Goal: Task Accomplishment & Management: Use online tool/utility

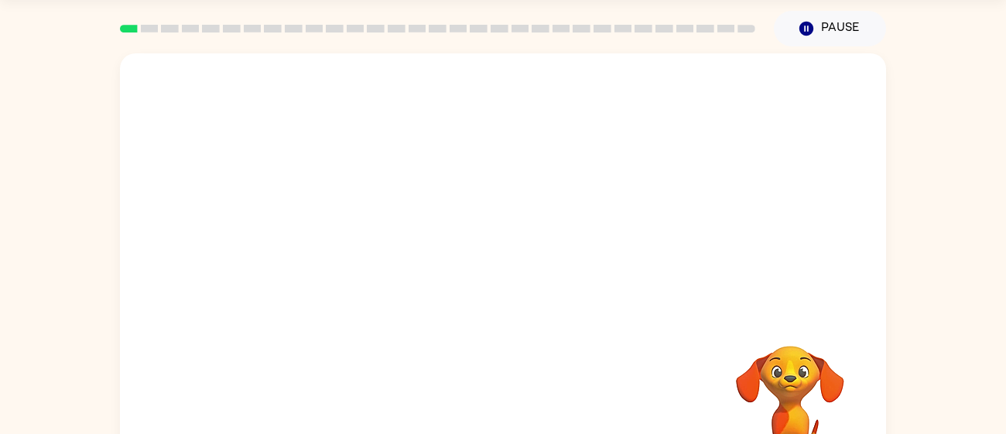
scroll to position [48, 0]
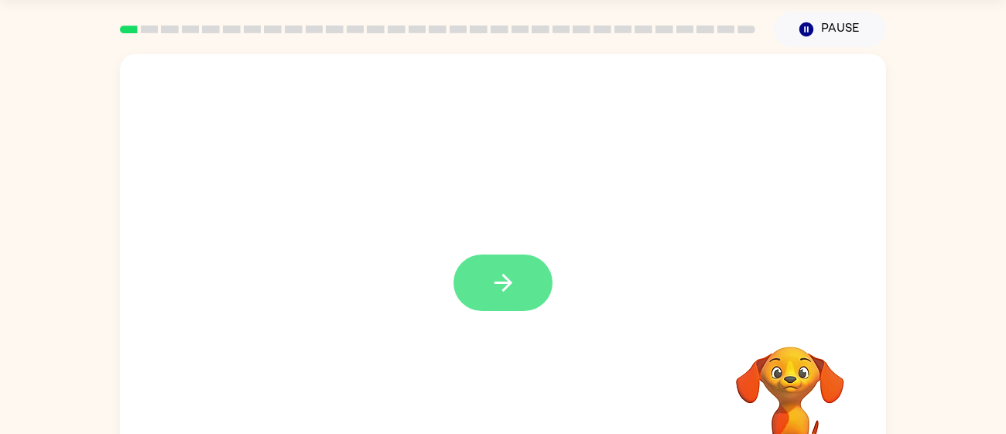
click at [475, 282] on button "button" at bounding box center [502, 283] width 99 height 56
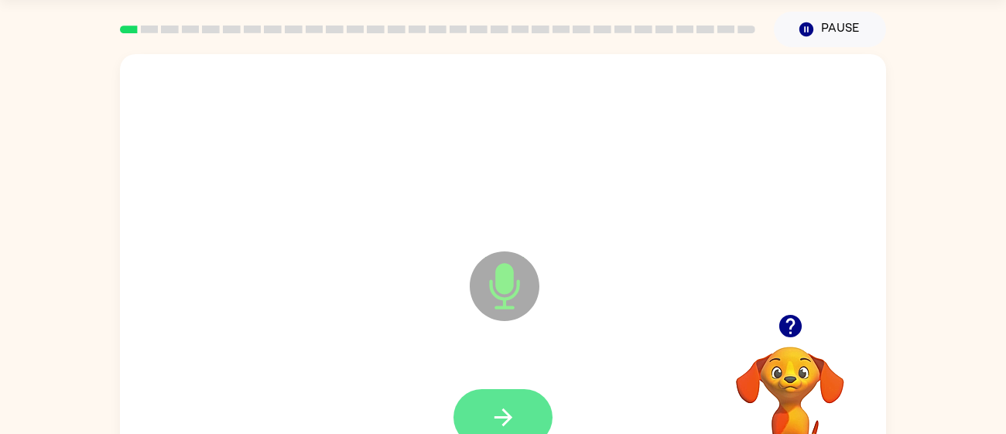
click at [525, 408] on button "button" at bounding box center [502, 417] width 99 height 56
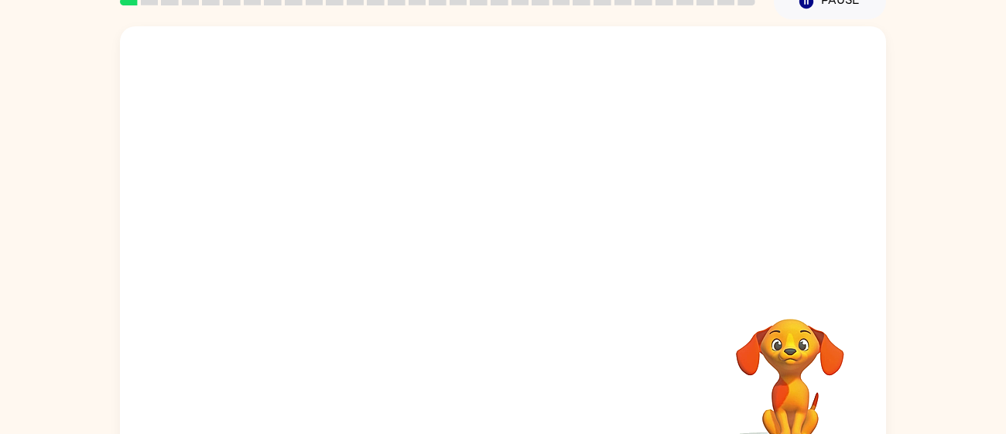
scroll to position [79, 0]
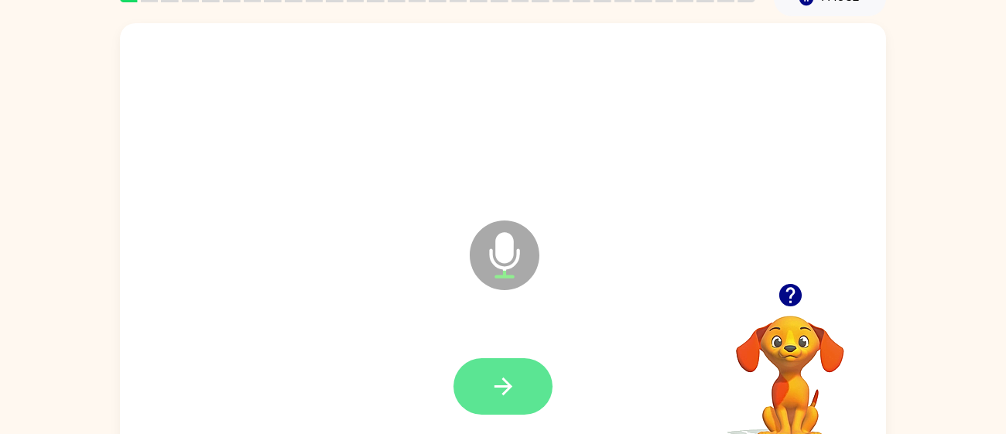
click at [518, 388] on button "button" at bounding box center [502, 386] width 99 height 56
click at [493, 388] on icon "button" at bounding box center [503, 386] width 27 height 27
click at [529, 388] on button "button" at bounding box center [502, 386] width 99 height 56
click at [499, 388] on icon "button" at bounding box center [503, 386] width 27 height 27
click at [523, 412] on button "button" at bounding box center [502, 386] width 99 height 56
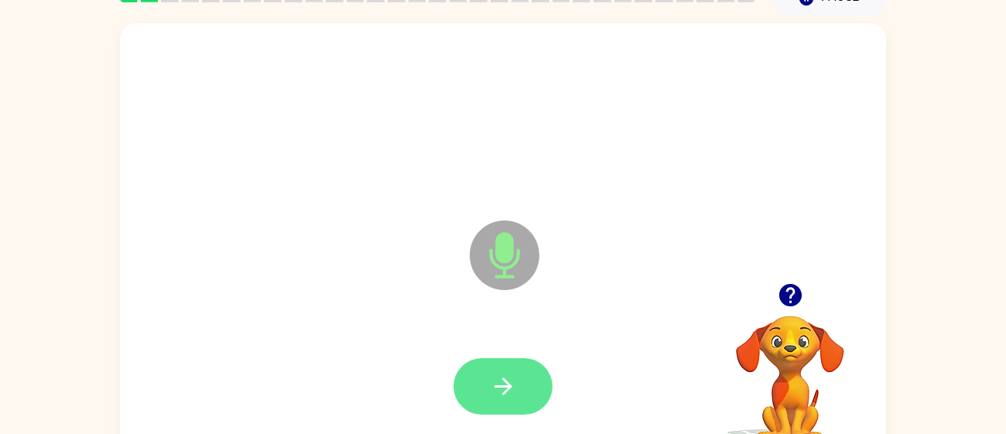
click at [500, 378] on icon "button" at bounding box center [503, 386] width 27 height 27
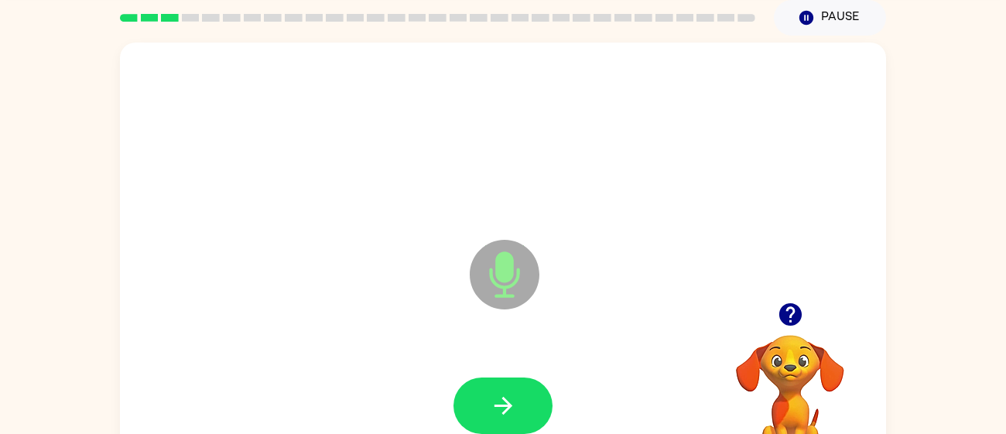
scroll to position [67, 0]
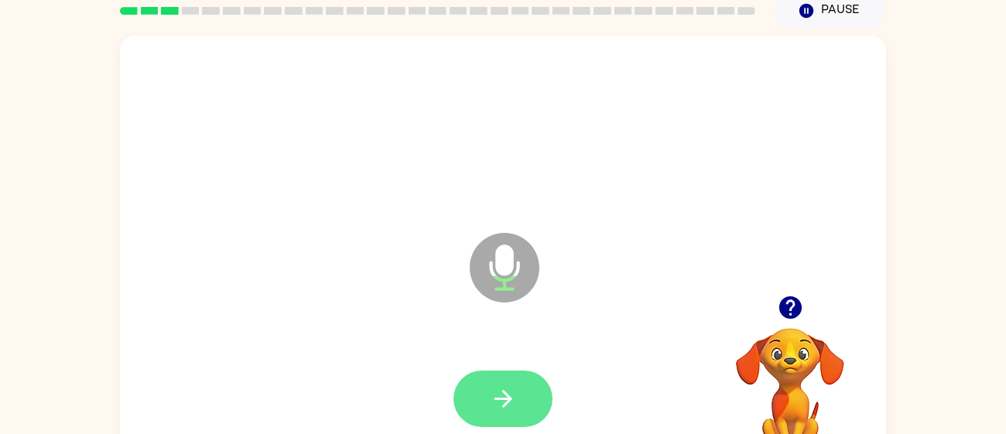
click at [519, 385] on button "button" at bounding box center [502, 399] width 99 height 56
click at [535, 399] on button "button" at bounding box center [502, 399] width 99 height 56
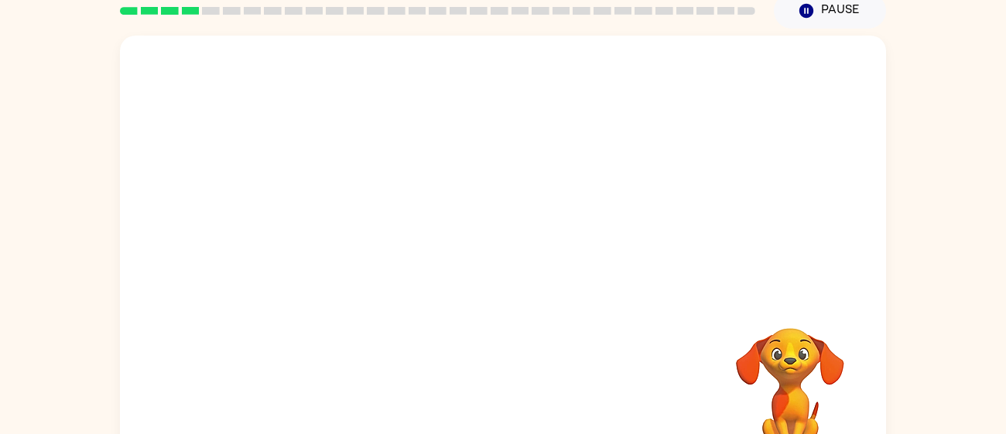
scroll to position [97, 0]
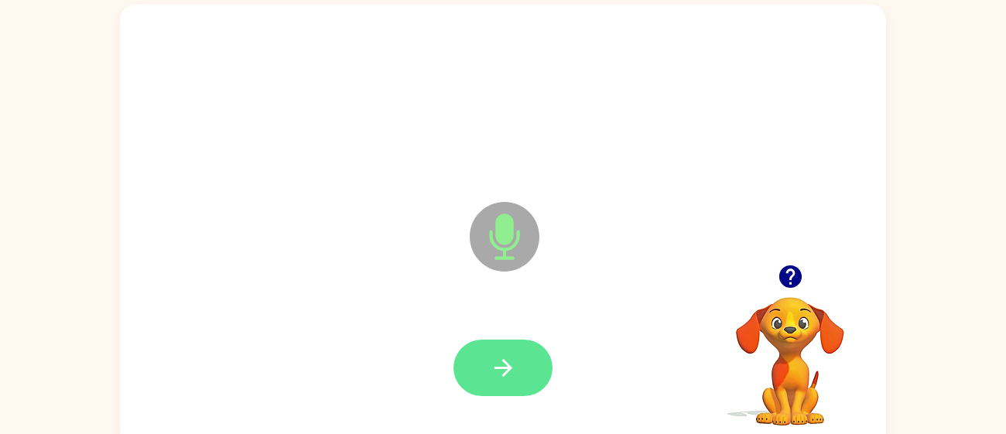
click at [522, 376] on button "button" at bounding box center [502, 368] width 99 height 56
click at [509, 359] on icon "button" at bounding box center [503, 367] width 27 height 27
click at [497, 359] on icon "button" at bounding box center [503, 367] width 27 height 27
click at [522, 346] on button "button" at bounding box center [502, 368] width 99 height 56
click at [525, 421] on div at bounding box center [502, 368] width 735 height 127
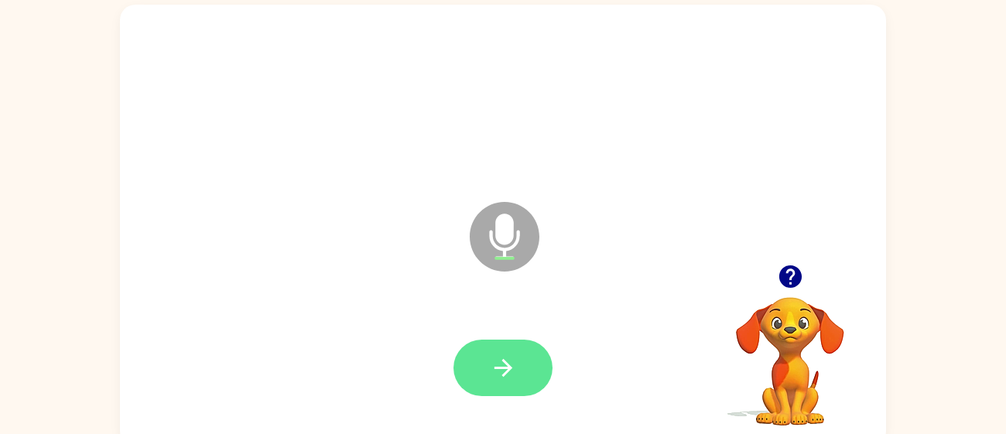
click at [484, 368] on button "button" at bounding box center [502, 368] width 99 height 56
click at [494, 365] on icon "button" at bounding box center [503, 367] width 27 height 27
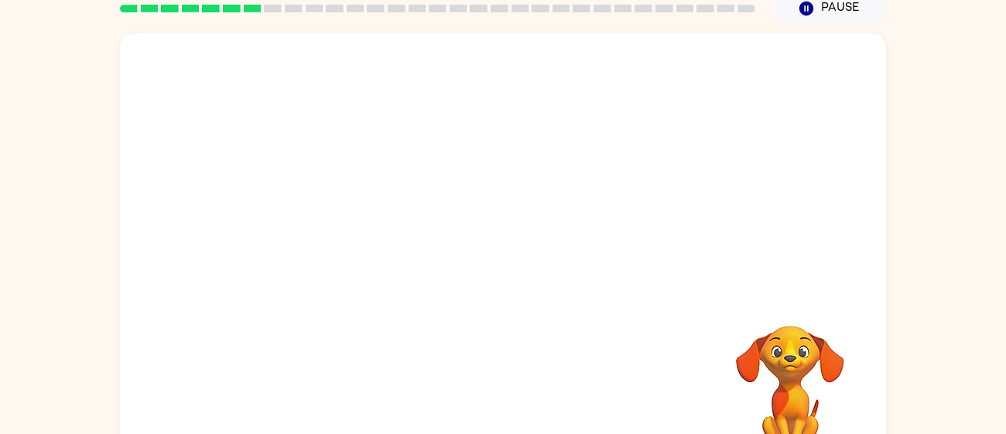
scroll to position [67, 0]
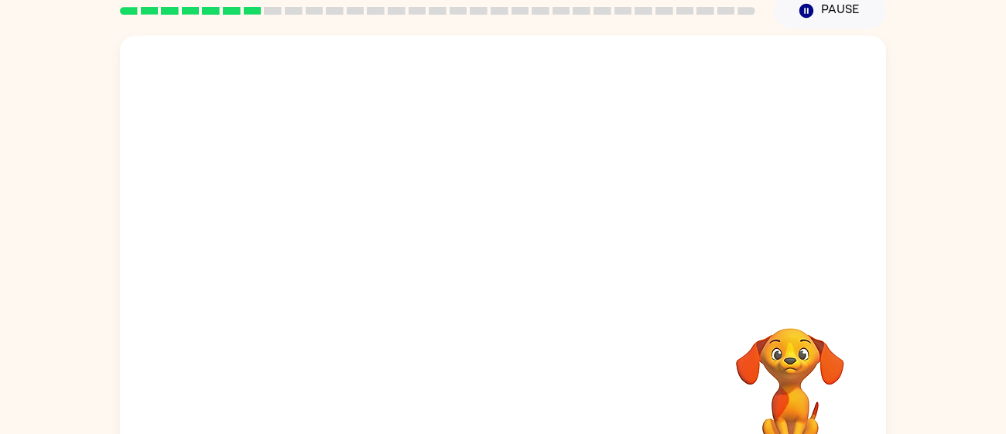
click at [723, 278] on div at bounding box center [503, 166] width 766 height 260
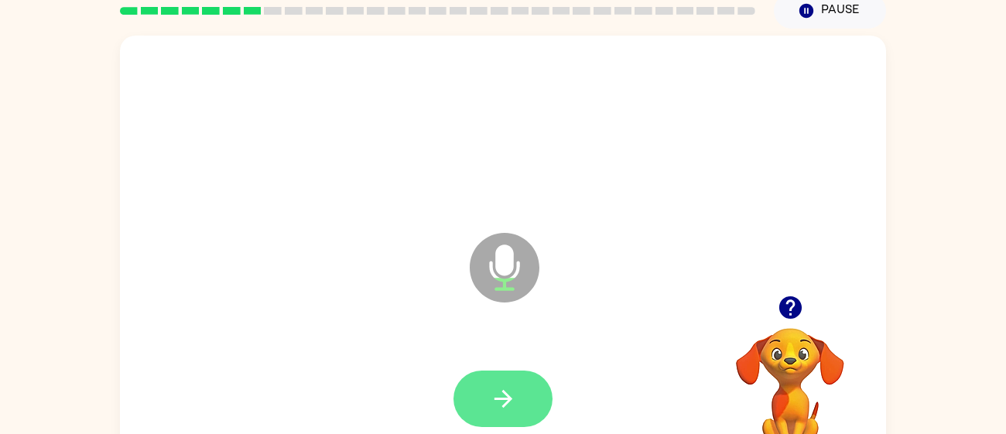
click at [548, 389] on button "button" at bounding box center [502, 399] width 99 height 56
click at [529, 371] on button "button" at bounding box center [502, 399] width 99 height 56
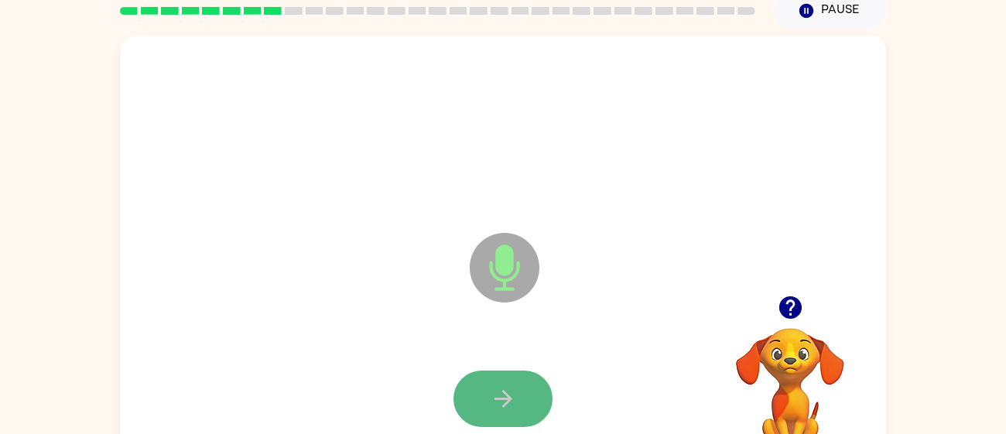
click at [497, 401] on icon "button" at bounding box center [503, 398] width 27 height 27
click at [507, 411] on icon "button" at bounding box center [503, 398] width 27 height 27
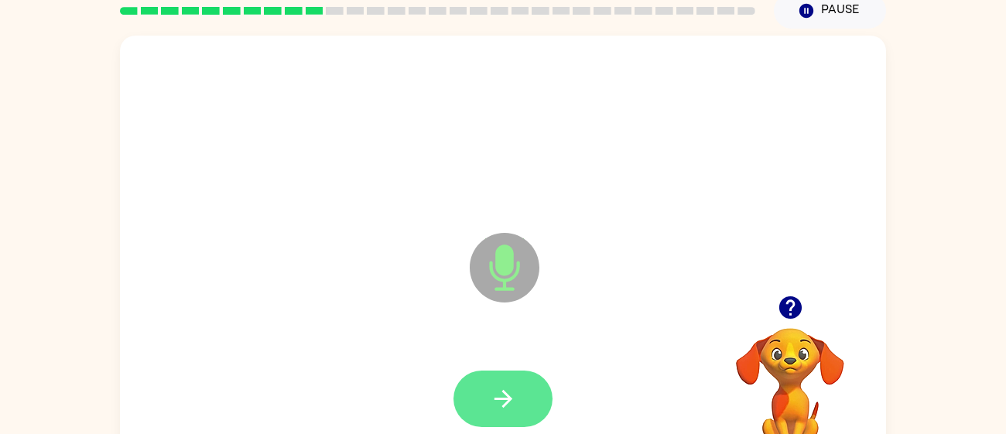
click at [517, 414] on button "button" at bounding box center [502, 399] width 99 height 56
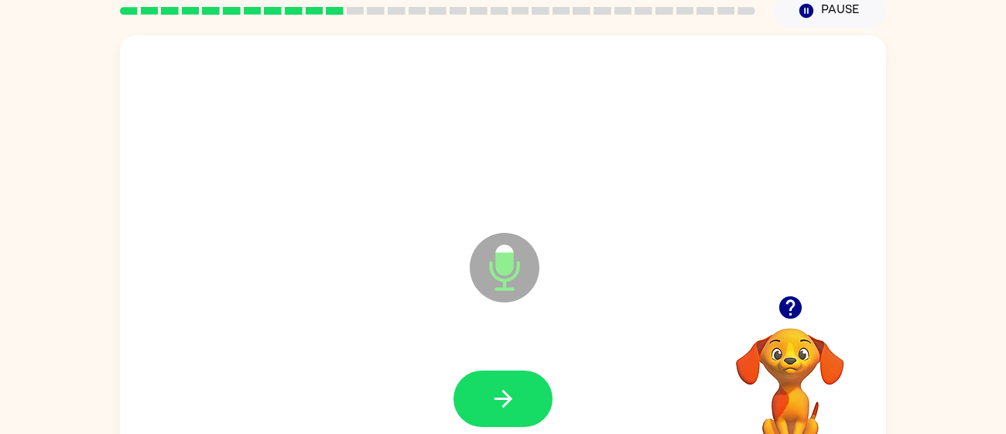
click at [777, 393] on video "Your browser must support playing .mp4 files to use Literably. Please try using…" at bounding box center [789, 381] width 155 height 155
click at [789, 386] on video "Your browser must support playing .mp4 files to use Literably. Please try using…" at bounding box center [789, 381] width 155 height 155
click at [792, 377] on video "Your browser must support playing .mp4 files to use Literably. Please try using…" at bounding box center [789, 381] width 155 height 155
click at [784, 313] on icon "button" at bounding box center [789, 307] width 22 height 22
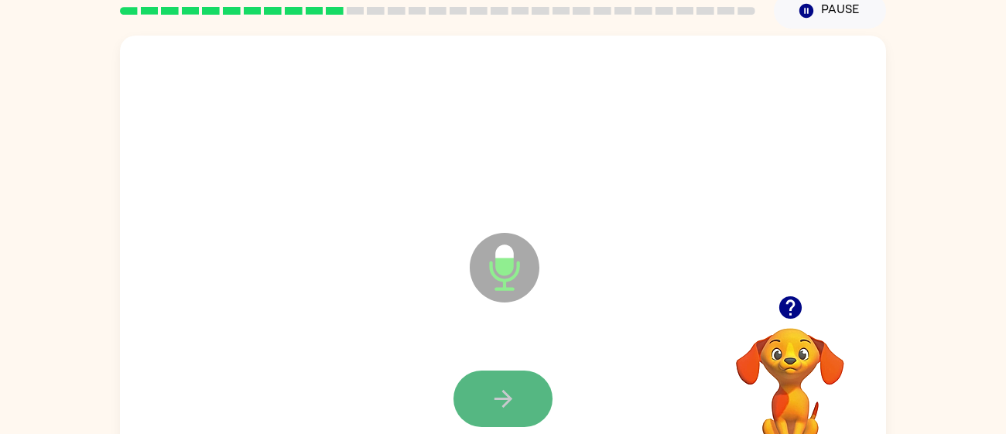
click at [483, 397] on button "button" at bounding box center [502, 399] width 99 height 56
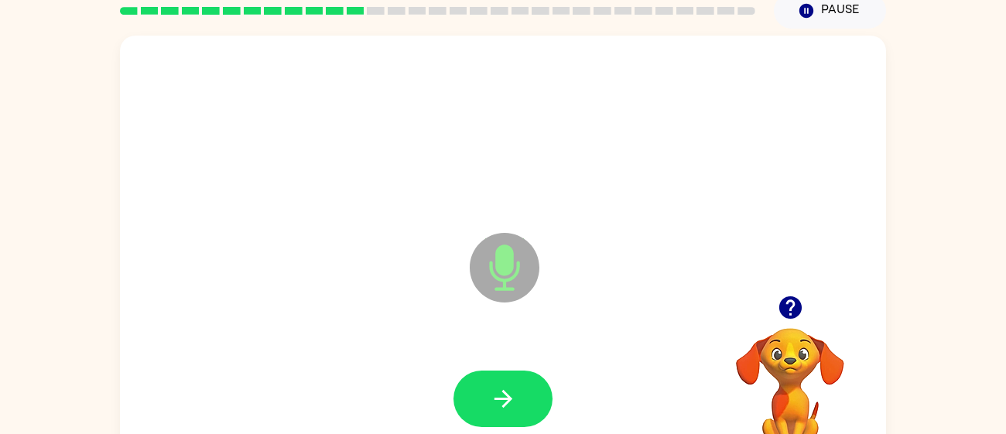
click at [423, 422] on div at bounding box center [502, 399] width 735 height 127
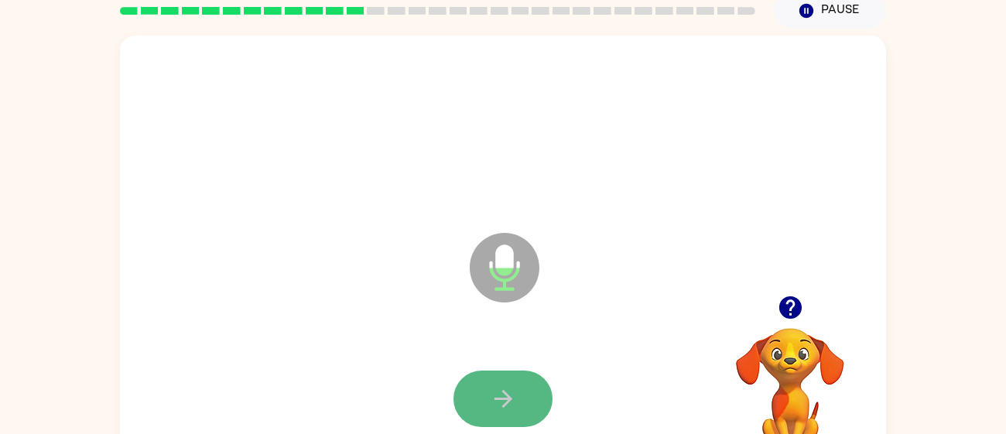
click at [490, 405] on icon "button" at bounding box center [503, 398] width 27 height 27
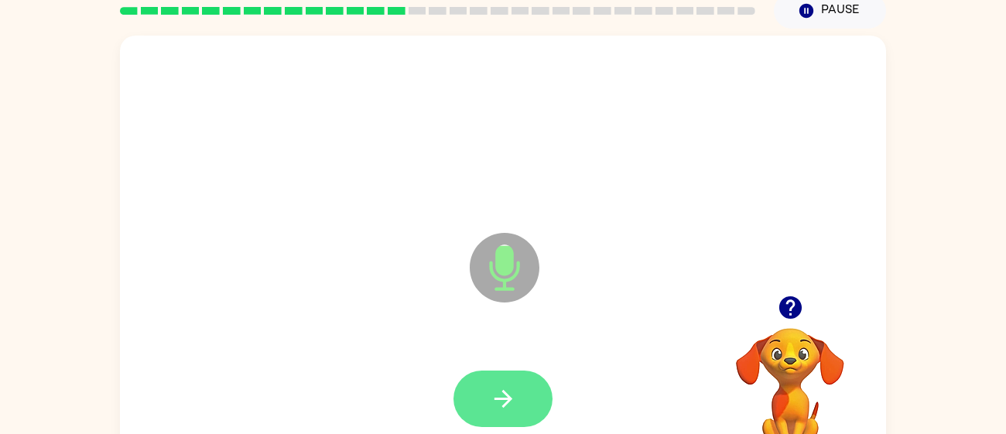
click at [530, 403] on button "button" at bounding box center [502, 399] width 99 height 56
click at [519, 390] on button "button" at bounding box center [502, 399] width 99 height 56
click at [518, 408] on button "button" at bounding box center [502, 399] width 99 height 56
click at [518, 408] on div at bounding box center [502, 399] width 735 height 127
click at [521, 413] on button "button" at bounding box center [502, 399] width 99 height 56
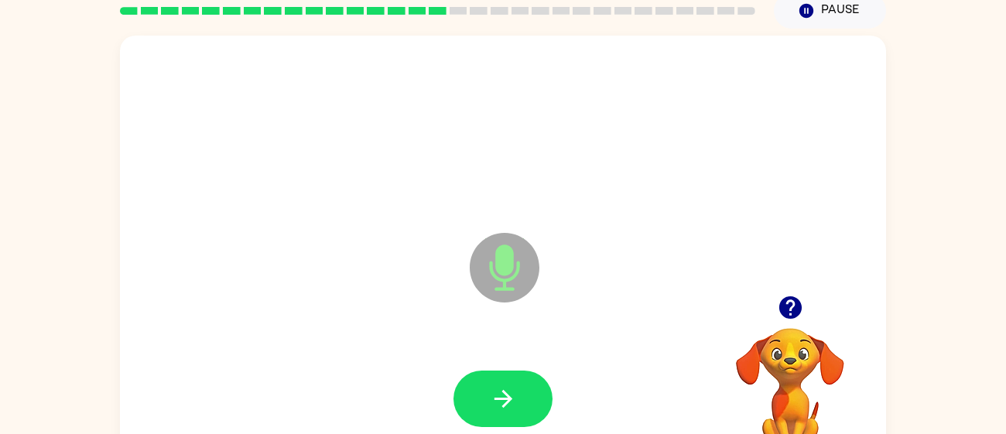
click at [521, 413] on button "button" at bounding box center [502, 399] width 99 height 56
click at [518, 383] on button "button" at bounding box center [502, 399] width 99 height 56
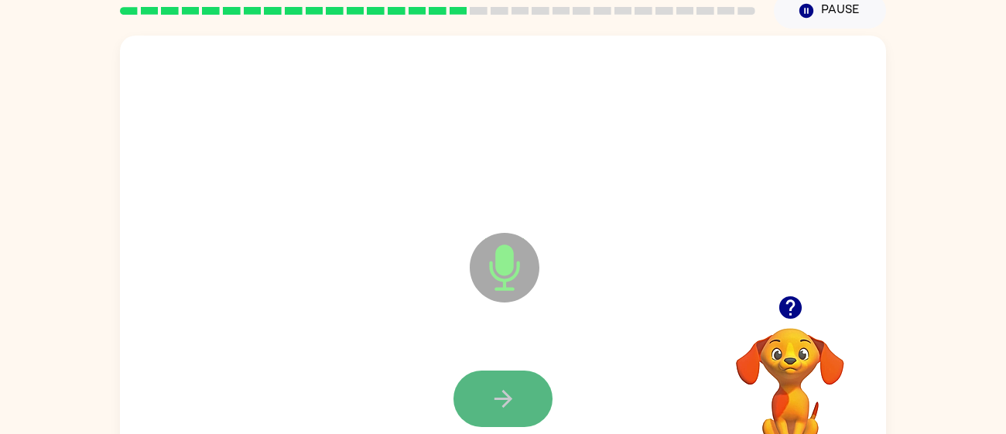
click at [524, 388] on button "button" at bounding box center [502, 399] width 99 height 56
click at [474, 414] on button "button" at bounding box center [502, 399] width 99 height 56
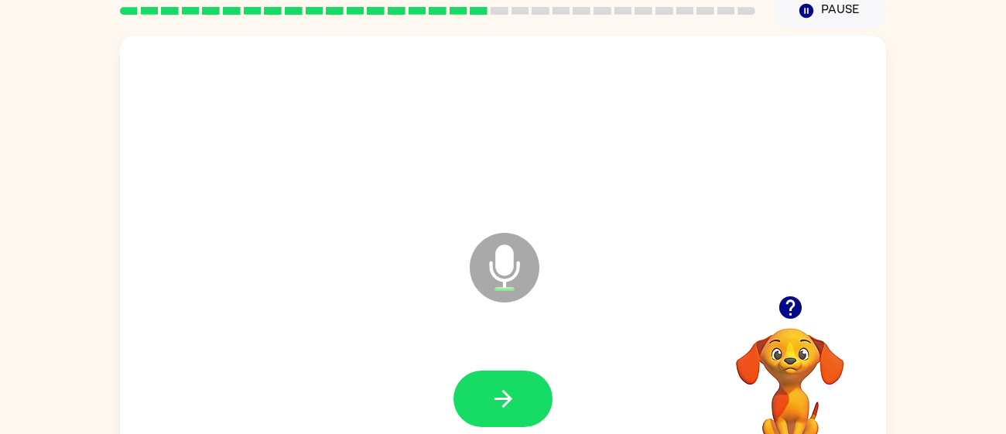
click at [492, 366] on div at bounding box center [502, 399] width 735 height 127
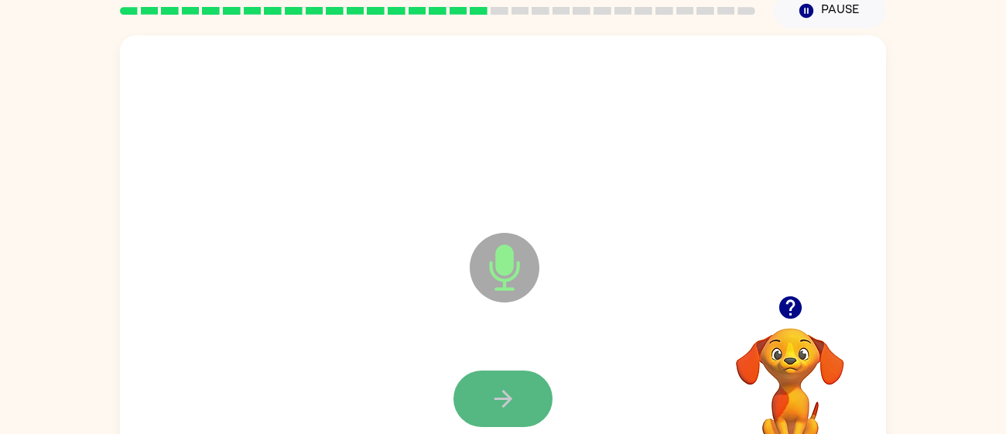
click at [495, 378] on button "button" at bounding box center [502, 399] width 99 height 56
click at [497, 404] on icon "button" at bounding box center [503, 398] width 27 height 27
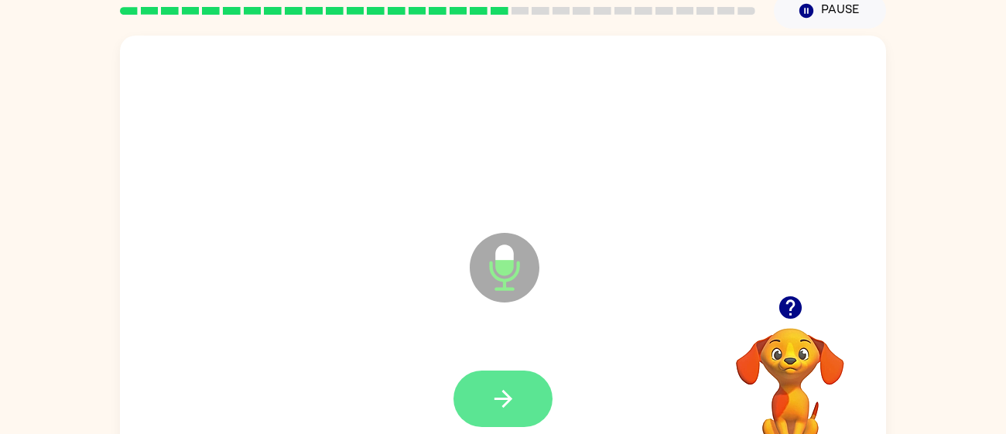
click at [508, 394] on icon "button" at bounding box center [503, 398] width 27 height 27
click at [514, 389] on icon "button" at bounding box center [503, 398] width 27 height 27
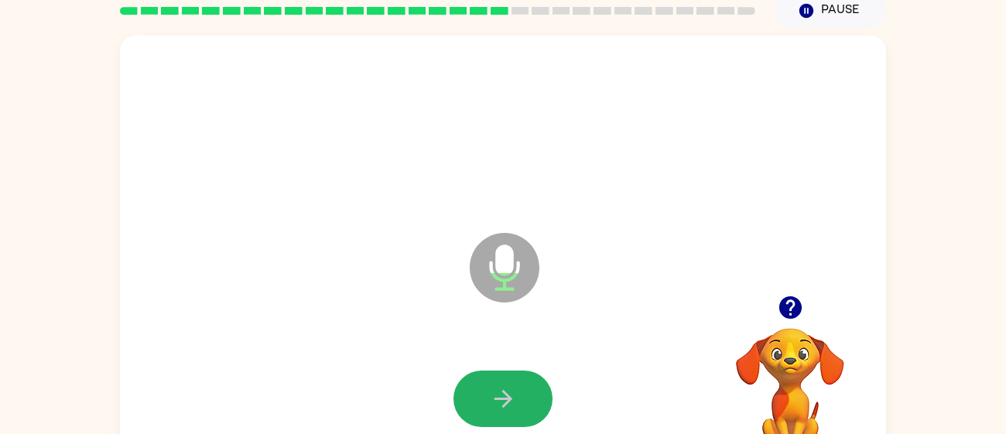
click at [514, 389] on icon "button" at bounding box center [503, 398] width 27 height 27
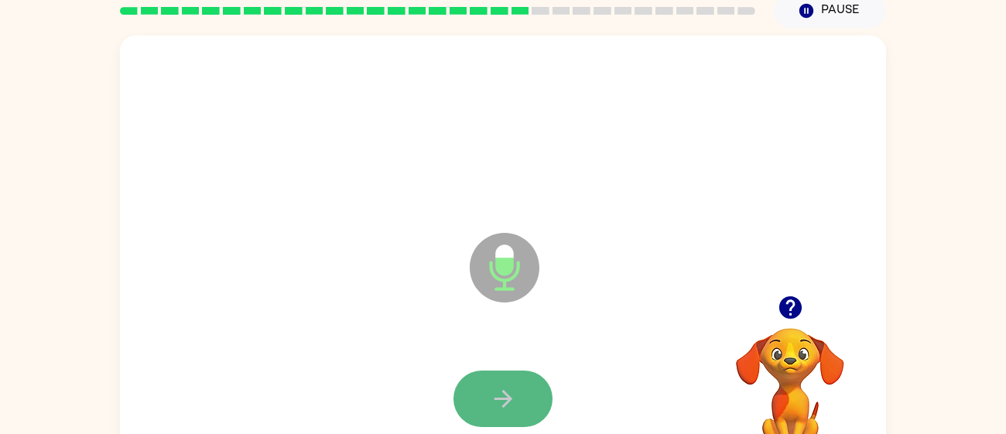
click at [537, 384] on button "button" at bounding box center [502, 399] width 99 height 56
click at [787, 309] on icon "button" at bounding box center [789, 307] width 22 height 22
click at [533, 411] on button "button" at bounding box center [502, 399] width 99 height 56
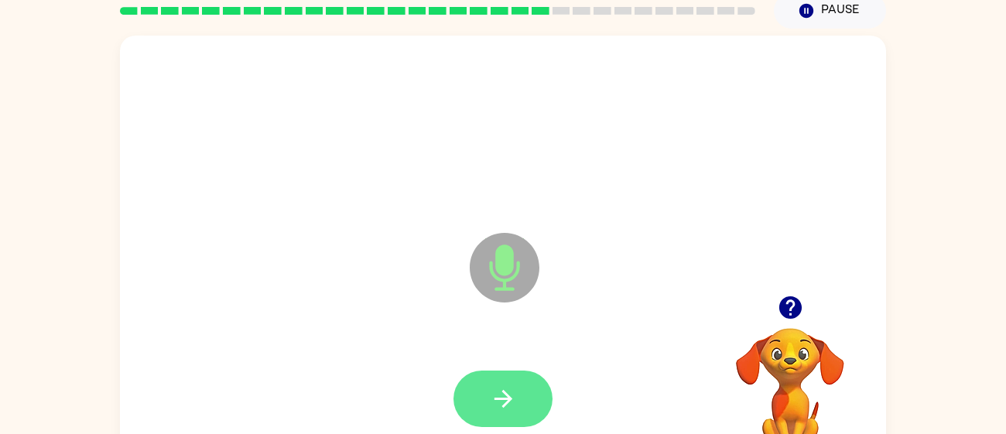
click at [487, 395] on button "button" at bounding box center [502, 399] width 99 height 56
click at [512, 395] on icon "button" at bounding box center [503, 398] width 27 height 27
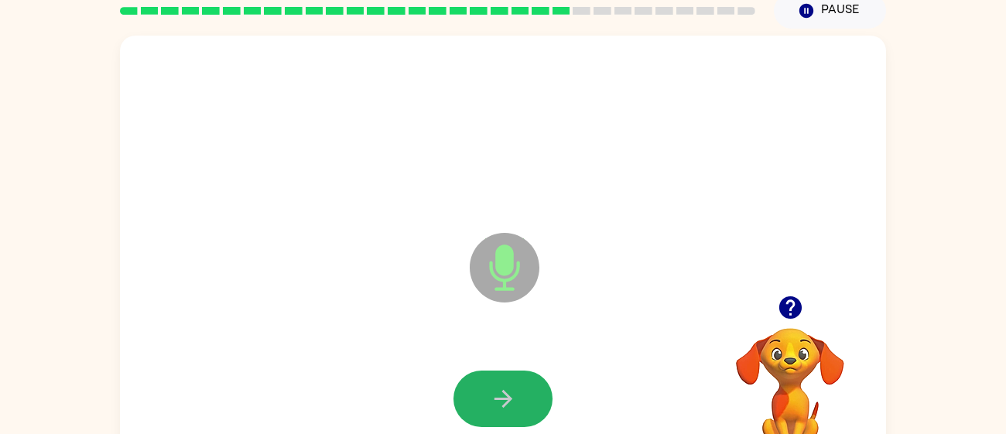
click at [512, 396] on icon "button" at bounding box center [503, 398] width 27 height 27
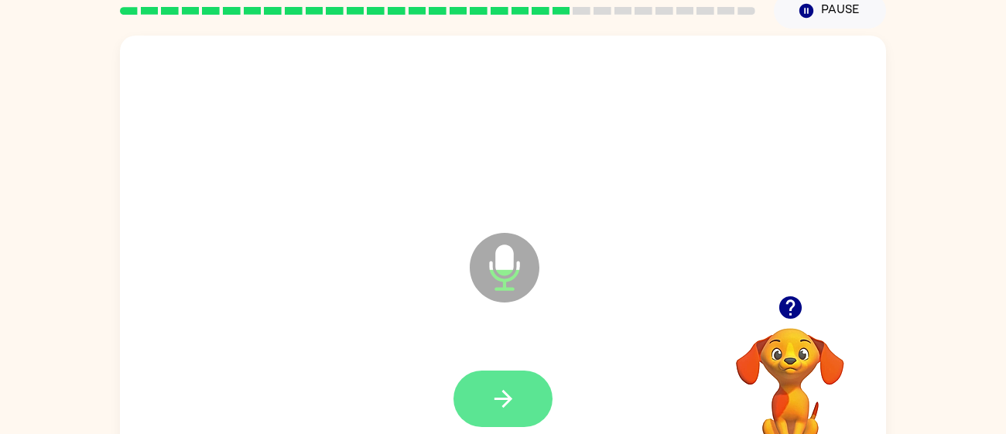
click at [500, 413] on button "button" at bounding box center [502, 399] width 99 height 56
click at [530, 391] on button "button" at bounding box center [502, 399] width 99 height 56
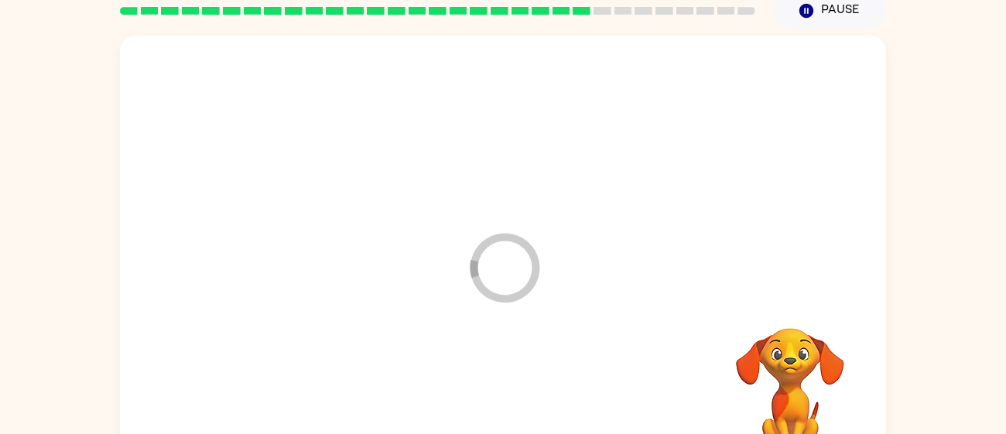
click at [530, 391] on div at bounding box center [502, 399] width 735 height 127
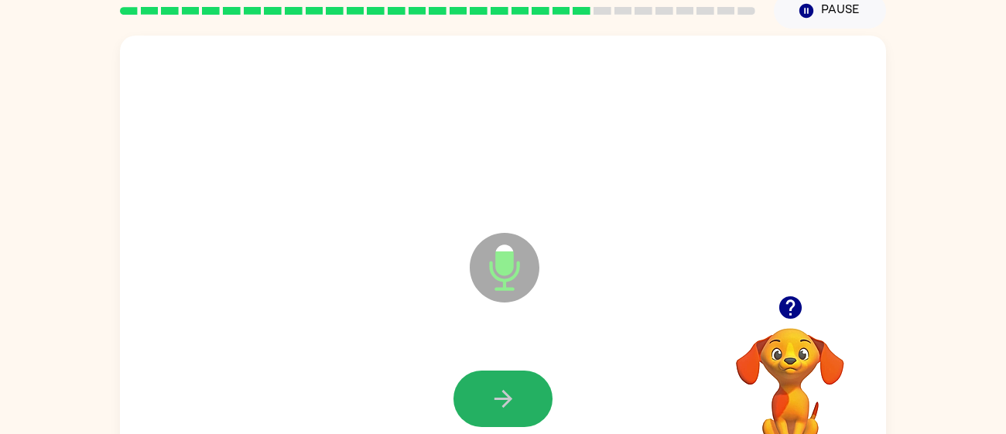
click at [542, 409] on button "button" at bounding box center [502, 399] width 99 height 56
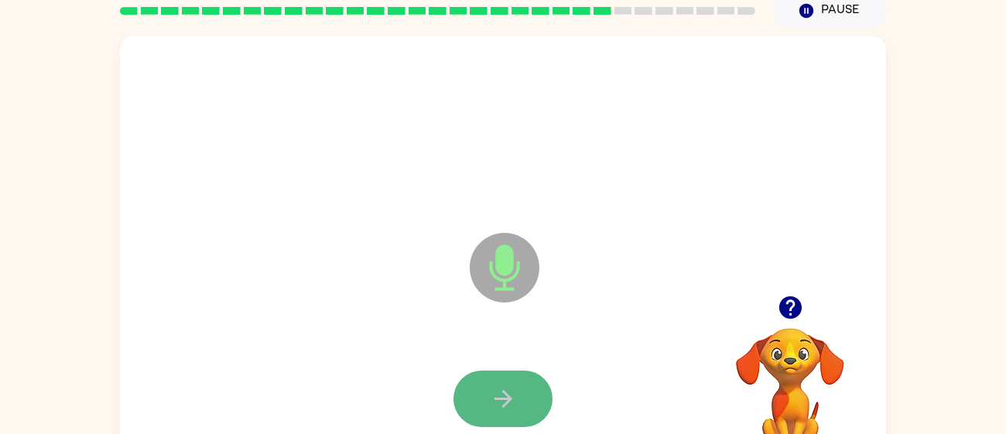
click at [507, 377] on button "button" at bounding box center [502, 399] width 99 height 56
click at [506, 381] on button "button" at bounding box center [502, 399] width 99 height 56
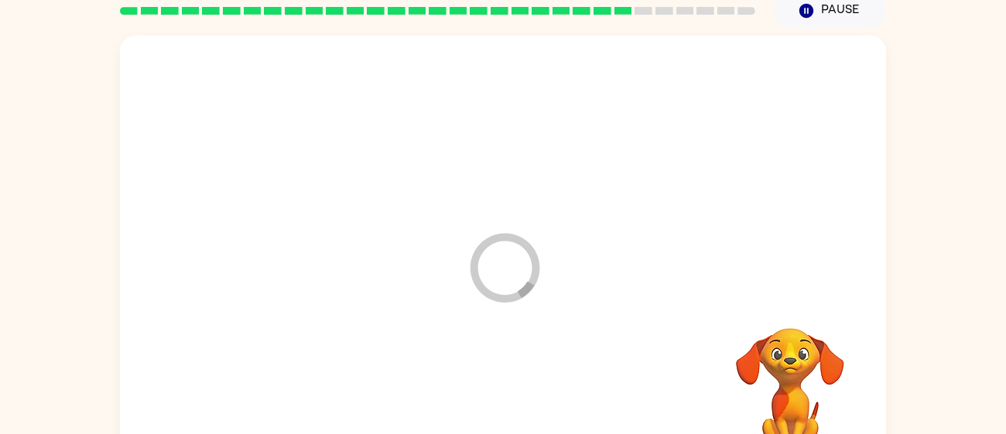
click at [506, 381] on div at bounding box center [502, 399] width 735 height 127
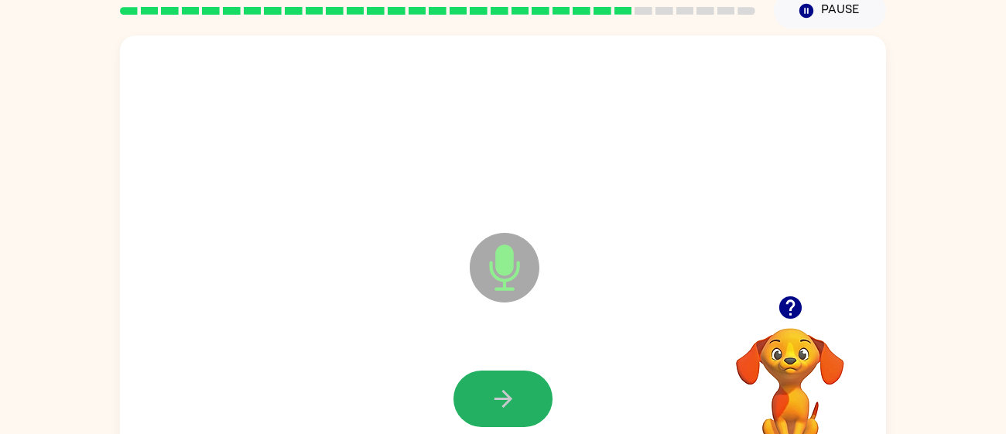
click at [506, 381] on button "button" at bounding box center [502, 399] width 99 height 56
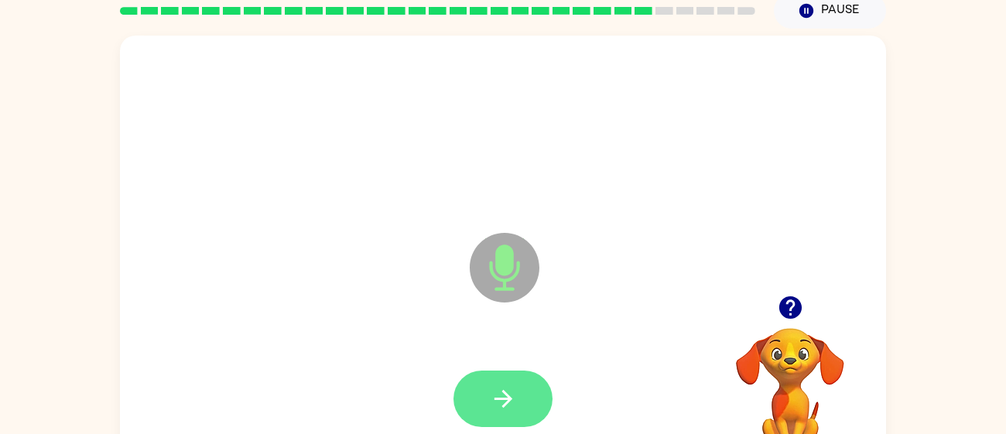
click at [517, 375] on button "button" at bounding box center [502, 399] width 99 height 56
click at [526, 391] on button "button" at bounding box center [502, 399] width 99 height 56
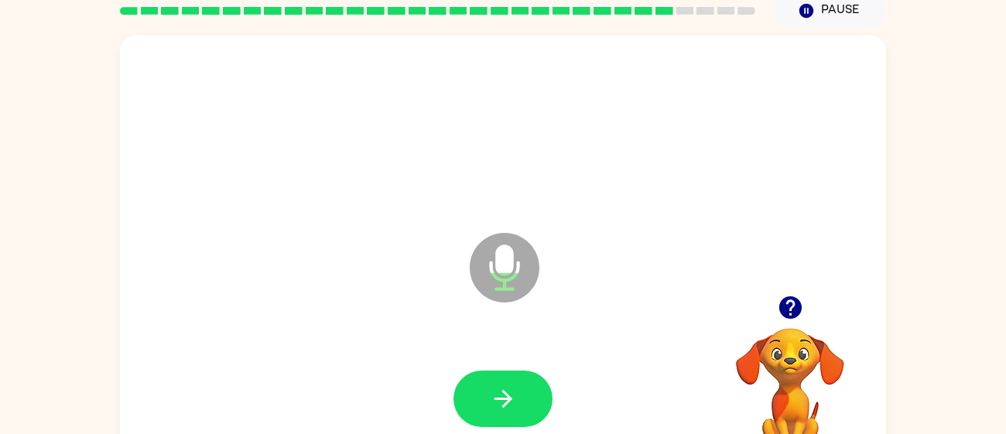
click at [801, 325] on div at bounding box center [789, 307] width 155 height 39
click at [800, 324] on button "button" at bounding box center [789, 307] width 39 height 39
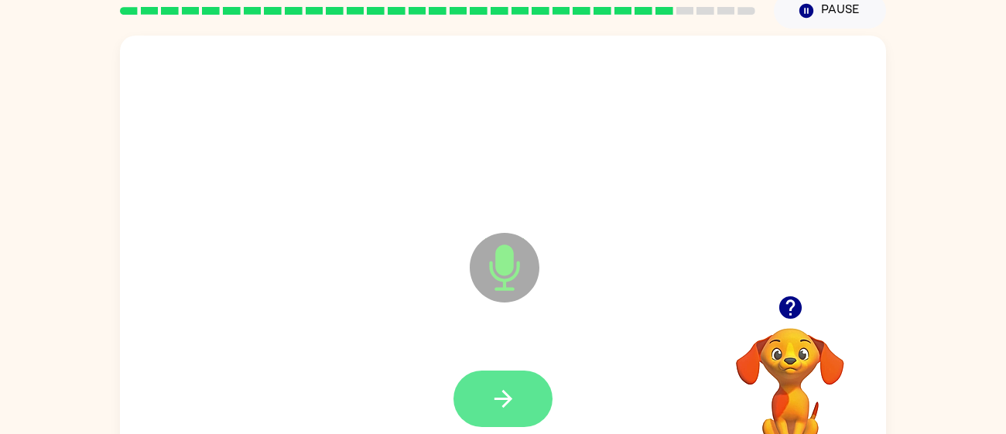
click at [504, 387] on icon "button" at bounding box center [503, 398] width 27 height 27
click at [502, 391] on icon "button" at bounding box center [503, 399] width 18 height 18
click at [500, 410] on icon "button" at bounding box center [503, 398] width 27 height 27
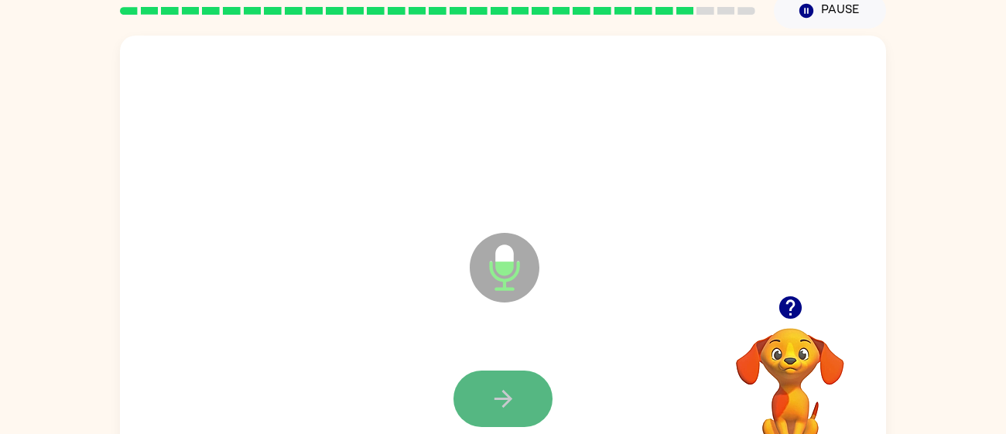
click at [493, 382] on button "button" at bounding box center [502, 399] width 99 height 56
click at [528, 375] on button "button" at bounding box center [502, 399] width 99 height 56
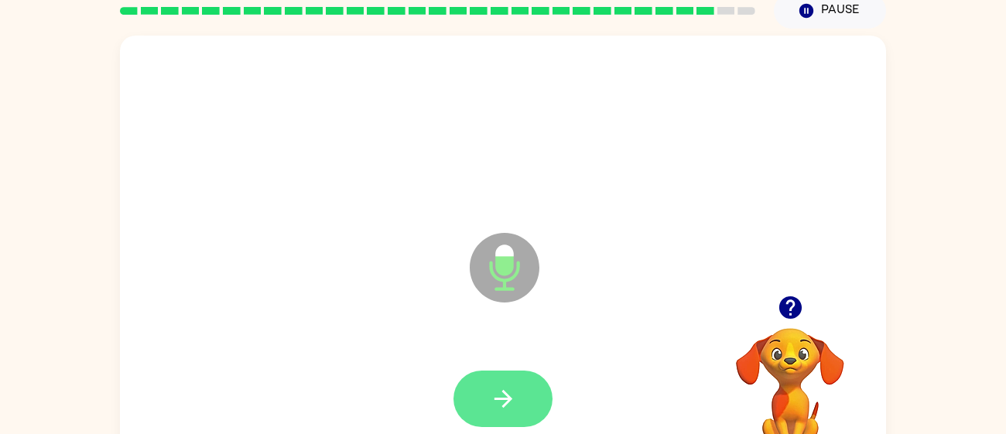
click at [518, 401] on button "button" at bounding box center [502, 399] width 99 height 56
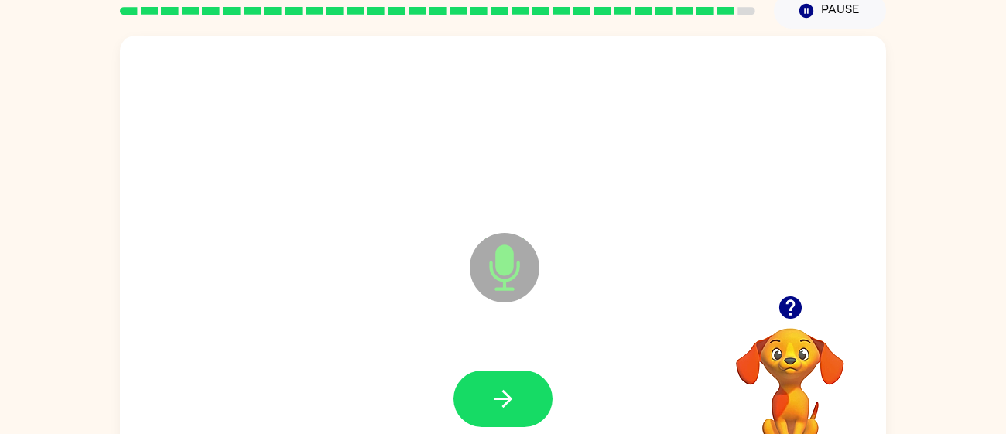
click at [518, 401] on button "button" at bounding box center [502, 399] width 99 height 56
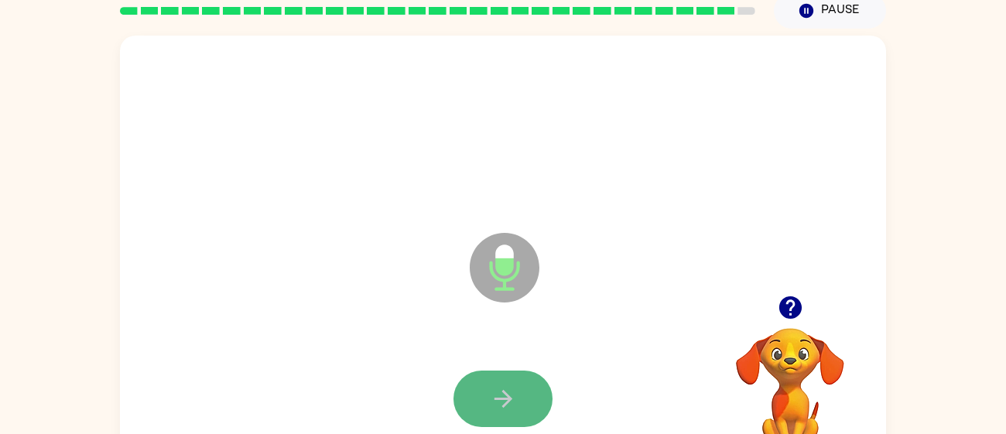
click at [485, 416] on button "button" at bounding box center [502, 399] width 99 height 56
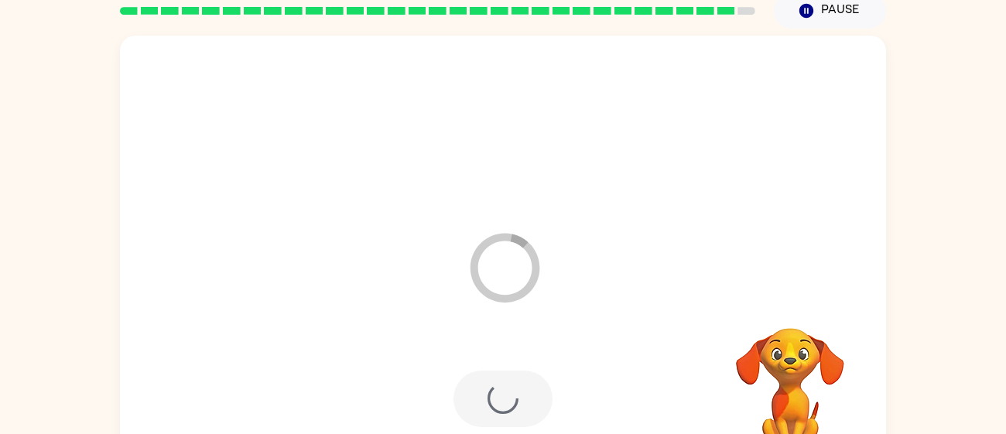
scroll to position [53, 0]
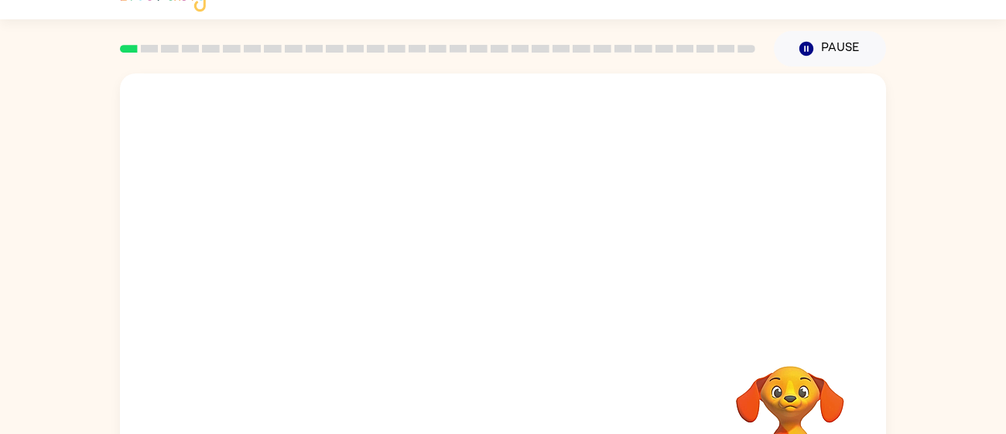
scroll to position [30, 0]
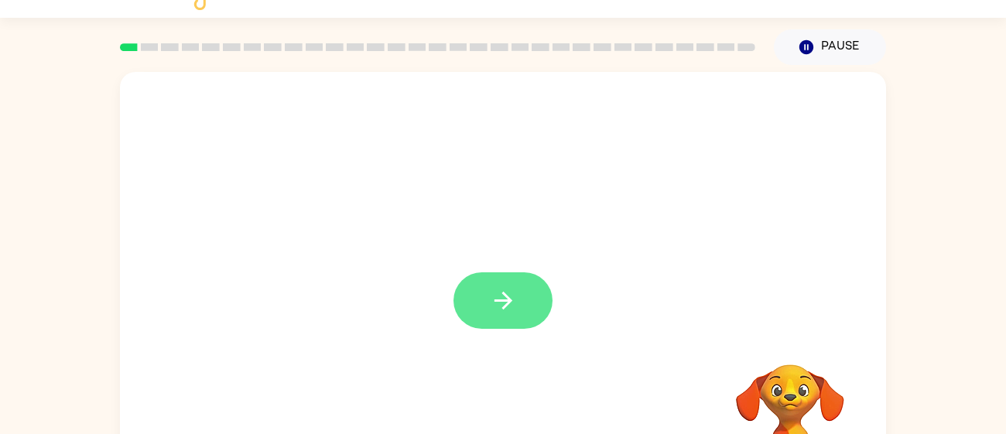
click at [518, 324] on button "button" at bounding box center [502, 300] width 99 height 56
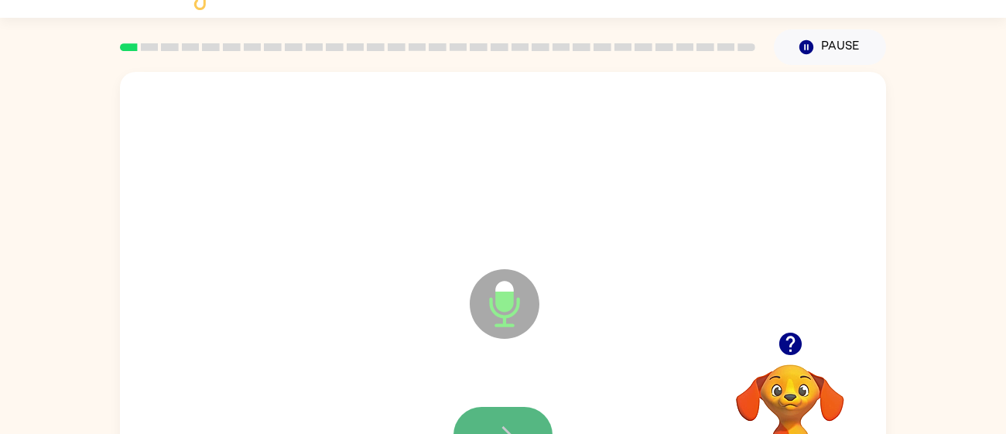
click at [504, 407] on button "button" at bounding box center [502, 435] width 99 height 56
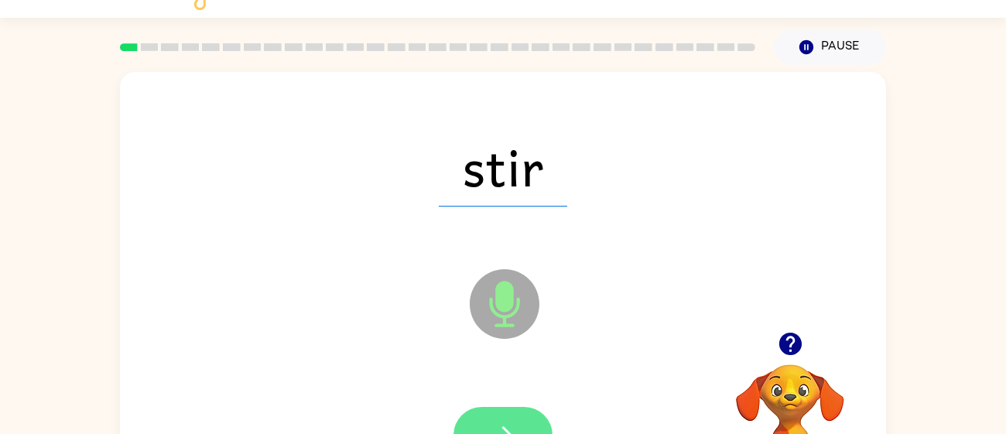
click at [508, 418] on button "button" at bounding box center [502, 435] width 99 height 56
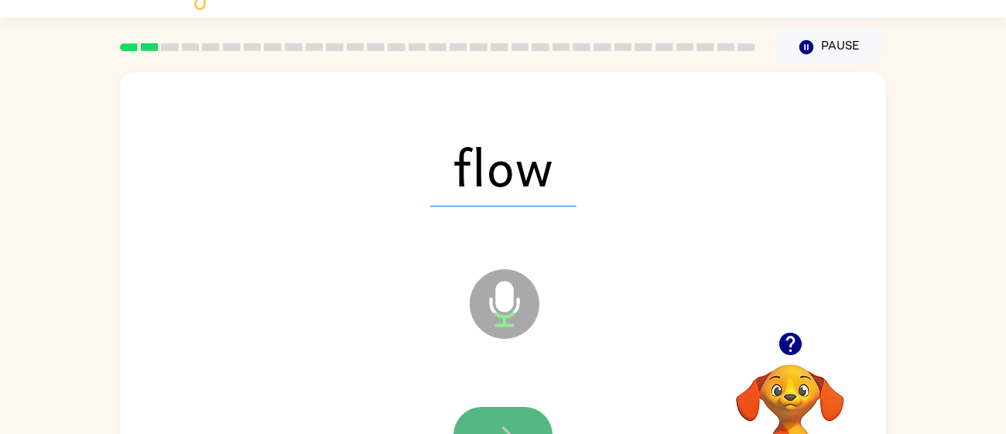
click at [508, 418] on button "button" at bounding box center [502, 435] width 99 height 56
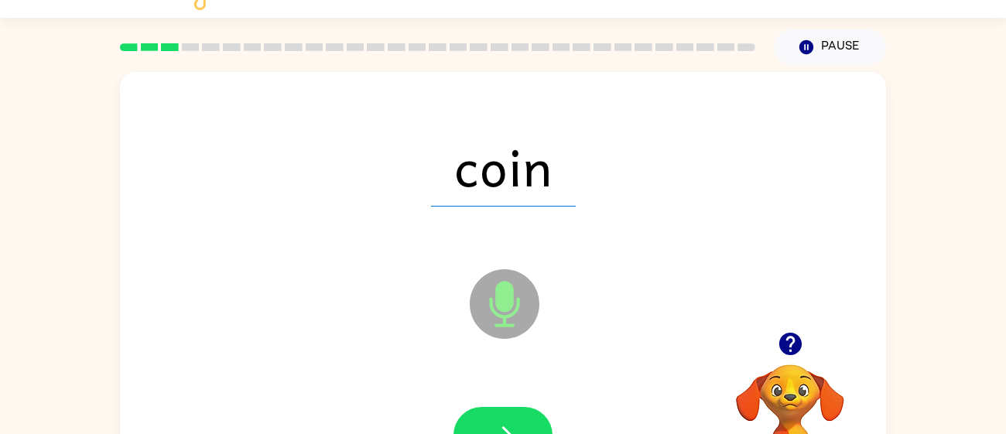
click at [490, 403] on div at bounding box center [502, 435] width 735 height 127
click at [493, 425] on icon "button" at bounding box center [503, 435] width 27 height 27
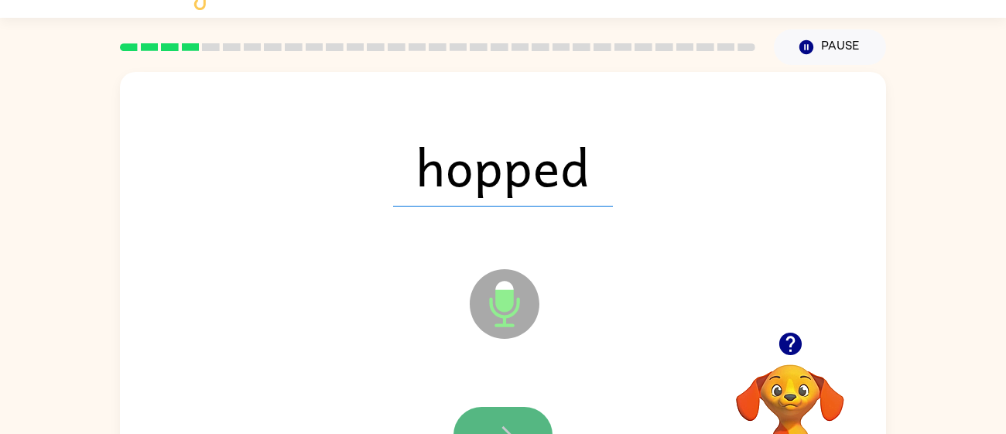
click at [520, 423] on button "button" at bounding box center [502, 435] width 99 height 56
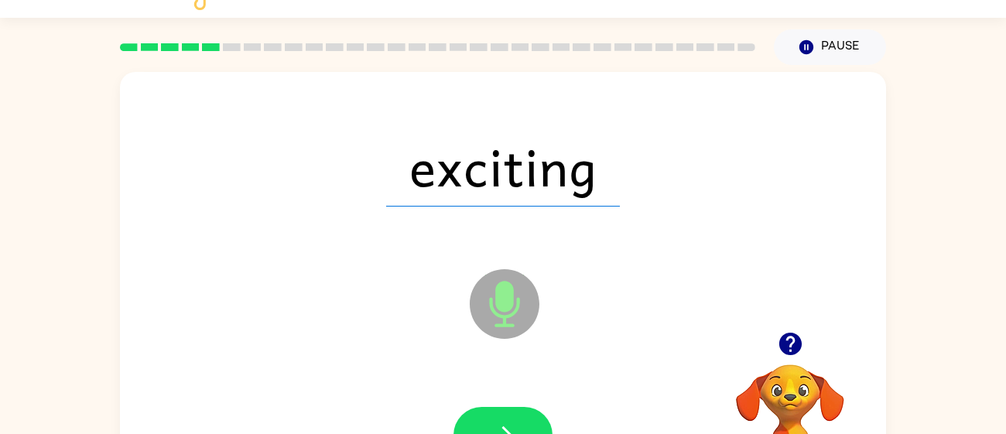
click at [520, 423] on button "button" at bounding box center [502, 435] width 99 height 56
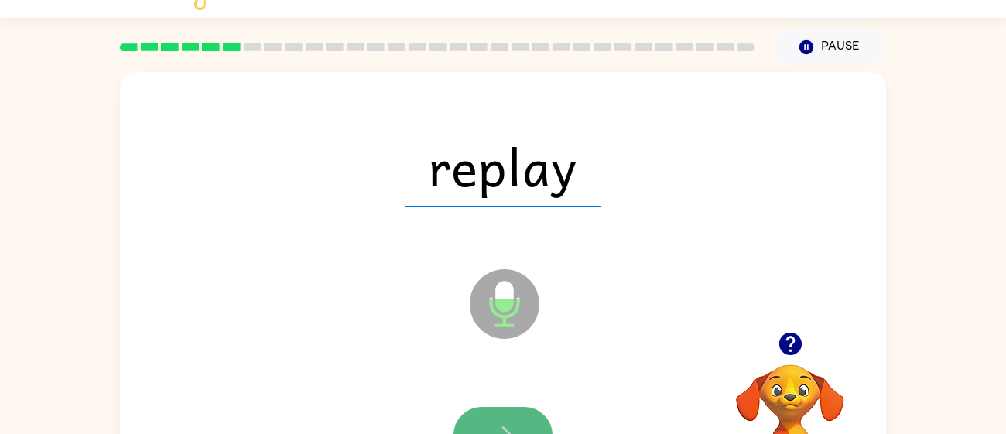
click at [491, 415] on button "button" at bounding box center [502, 435] width 99 height 56
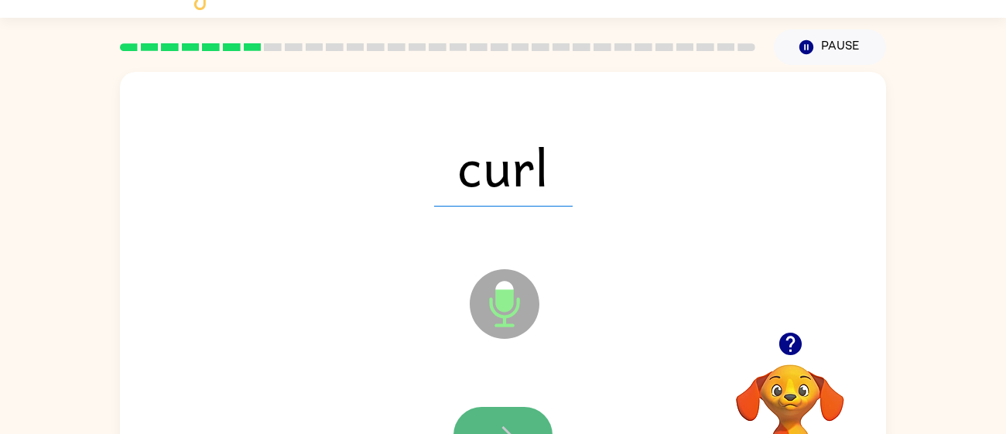
click at [518, 417] on button "button" at bounding box center [502, 435] width 99 height 56
click at [494, 425] on icon "button" at bounding box center [503, 435] width 27 height 27
click at [504, 418] on button "button" at bounding box center [502, 435] width 99 height 56
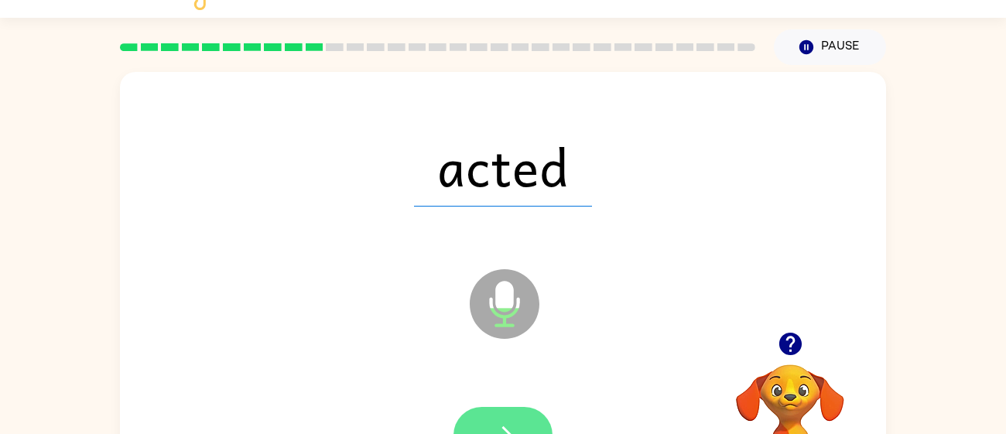
click at [529, 422] on button "button" at bounding box center [502, 435] width 99 height 56
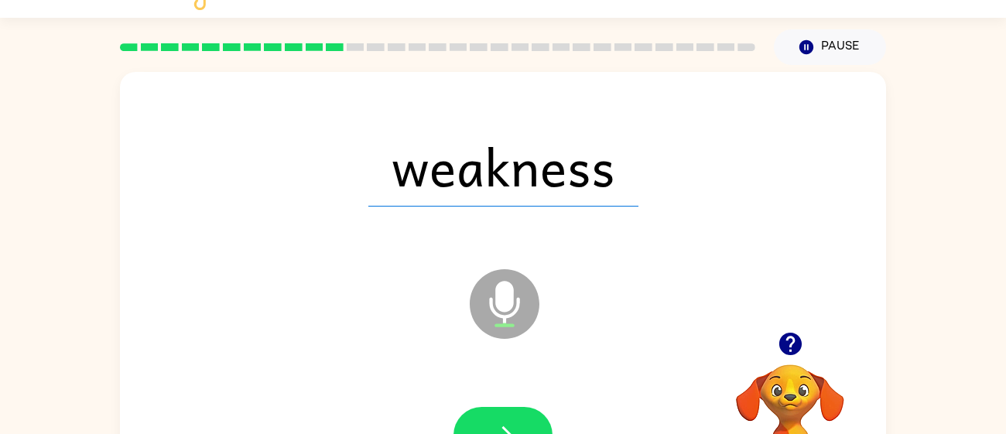
click at [531, 405] on div at bounding box center [502, 435] width 735 height 127
click at [518, 417] on button "button" at bounding box center [502, 435] width 99 height 56
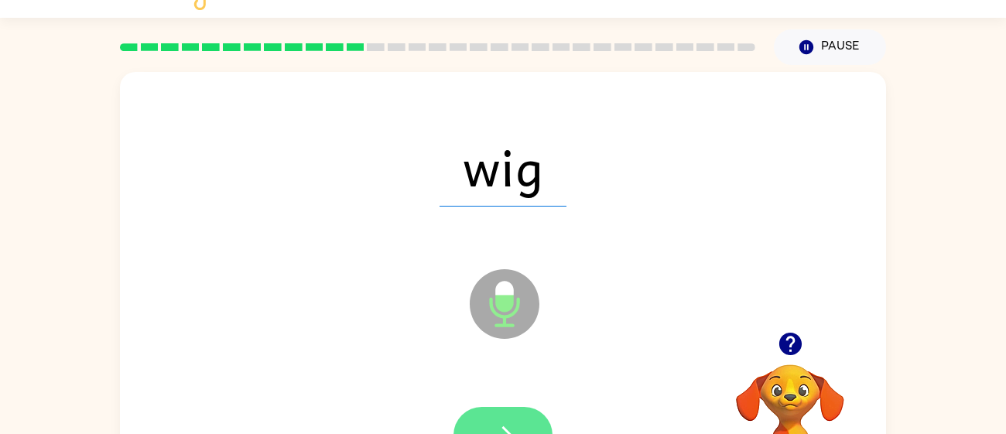
click at [511, 431] on icon "button" at bounding box center [503, 435] width 27 height 27
click at [523, 421] on button "button" at bounding box center [502, 435] width 99 height 56
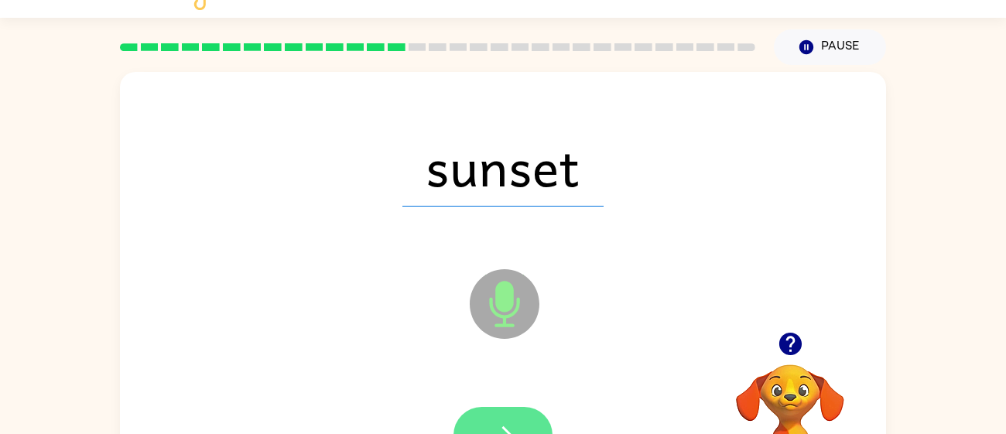
click at [524, 425] on button "button" at bounding box center [502, 435] width 99 height 56
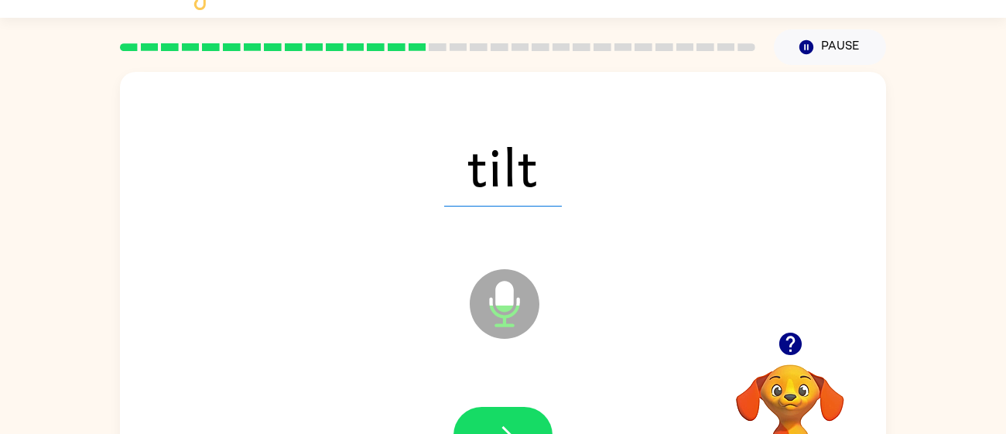
click at [524, 425] on button "button" at bounding box center [502, 435] width 99 height 56
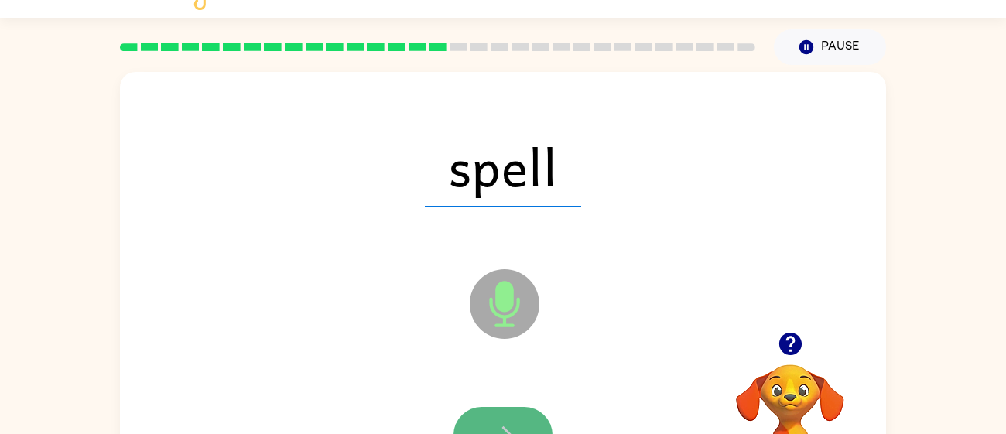
click at [521, 407] on button "button" at bounding box center [502, 435] width 99 height 56
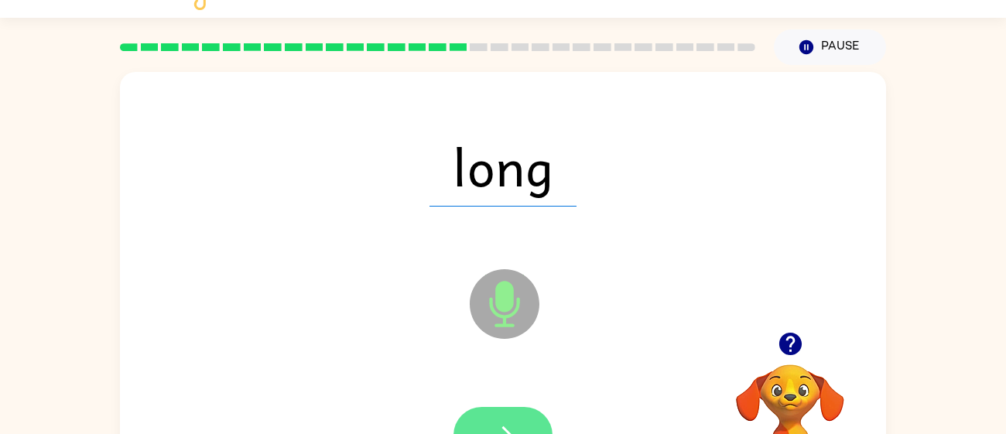
click at [497, 432] on icon "button" at bounding box center [503, 435] width 27 height 27
click at [509, 415] on button "button" at bounding box center [502, 435] width 99 height 56
click at [508, 413] on button "button" at bounding box center [502, 435] width 99 height 56
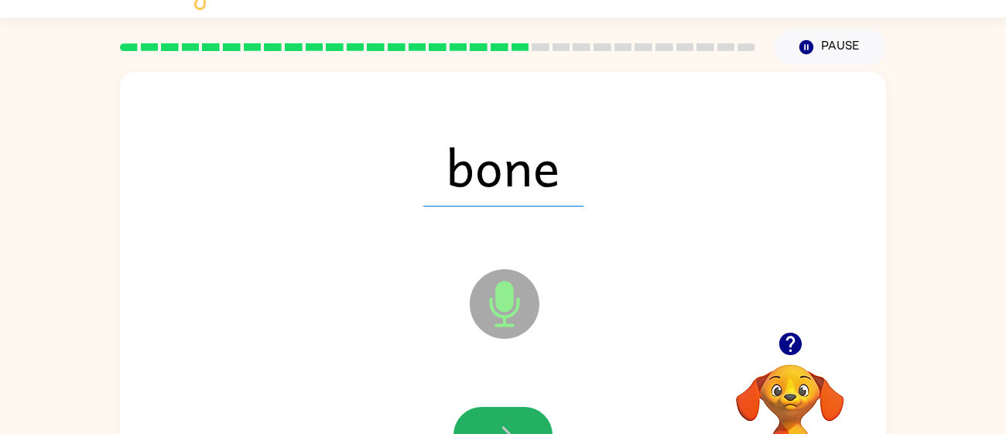
click at [508, 413] on button "button" at bounding box center [502, 435] width 99 height 56
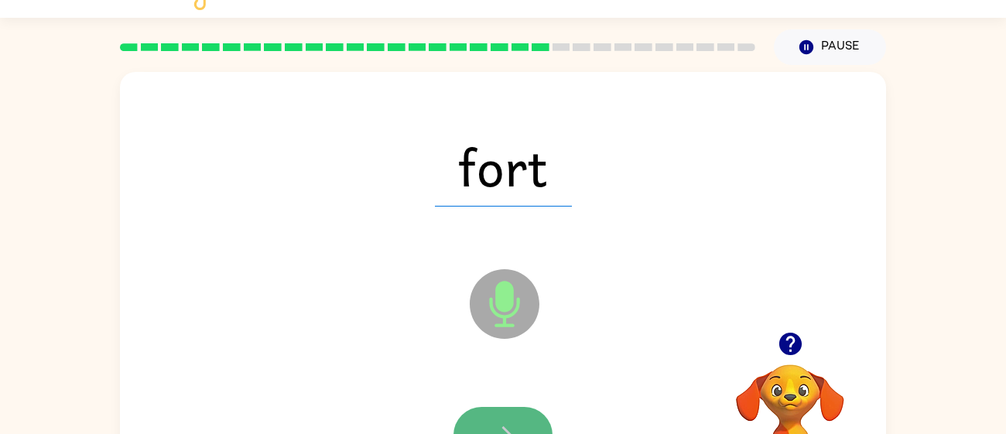
click at [519, 422] on button "button" at bounding box center [502, 435] width 99 height 56
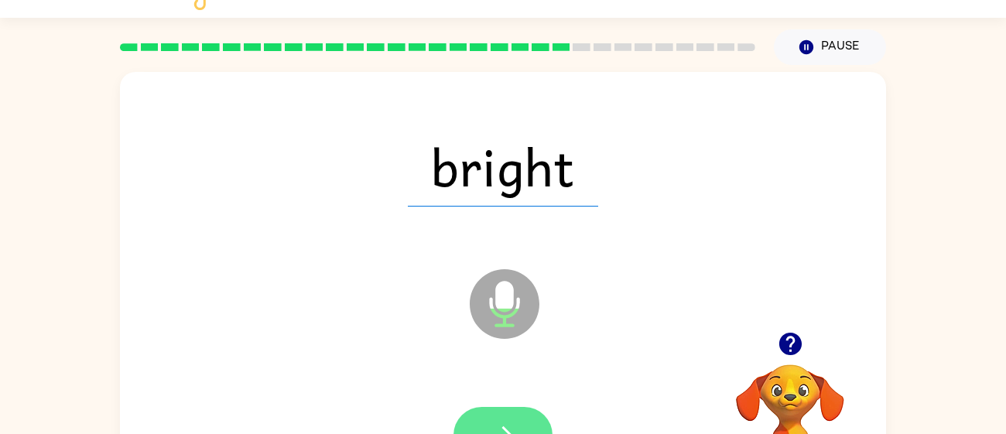
click at [490, 429] on icon "button" at bounding box center [503, 435] width 27 height 27
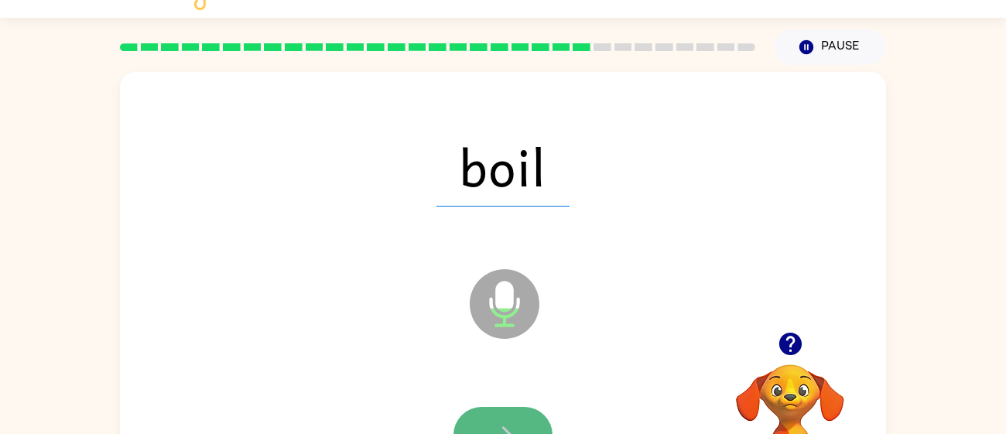
click at [519, 415] on button "button" at bounding box center [502, 435] width 99 height 56
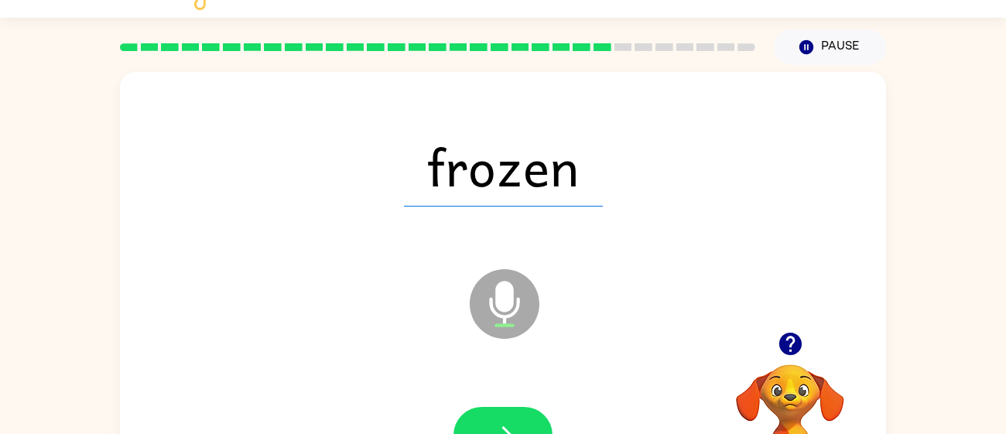
click at [528, 405] on div at bounding box center [502, 435] width 735 height 127
click at [528, 412] on button "button" at bounding box center [502, 435] width 99 height 56
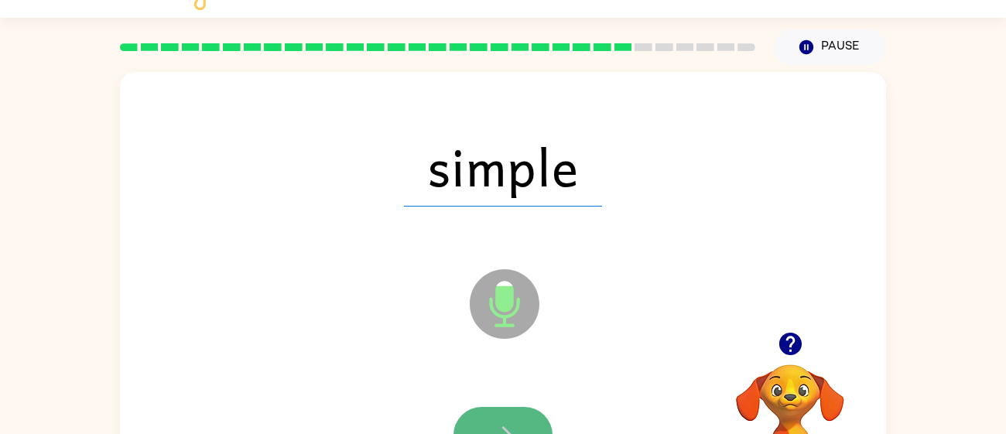
click at [490, 410] on button "button" at bounding box center [502, 435] width 99 height 56
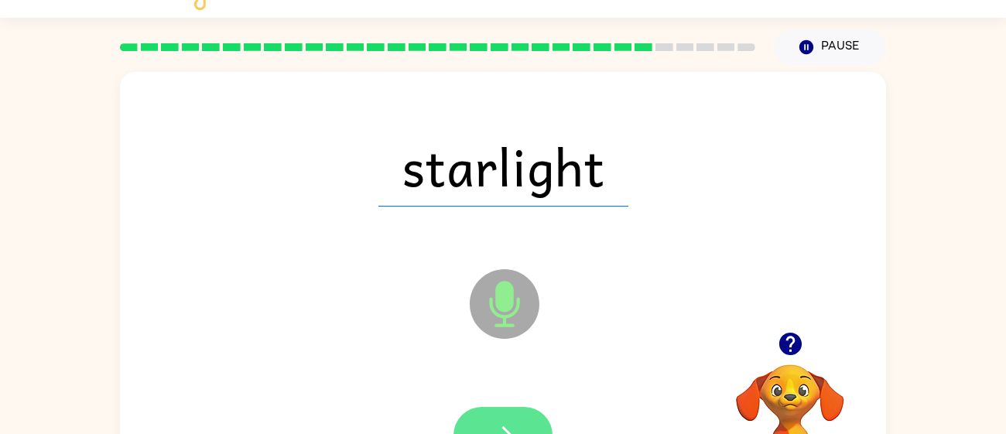
click at [507, 422] on icon "button" at bounding box center [503, 435] width 27 height 27
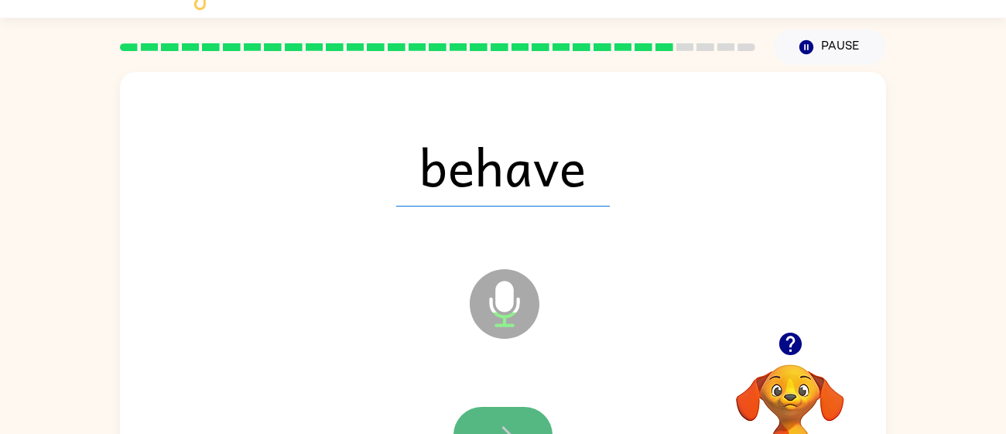
click at [490, 415] on button "button" at bounding box center [502, 435] width 99 height 56
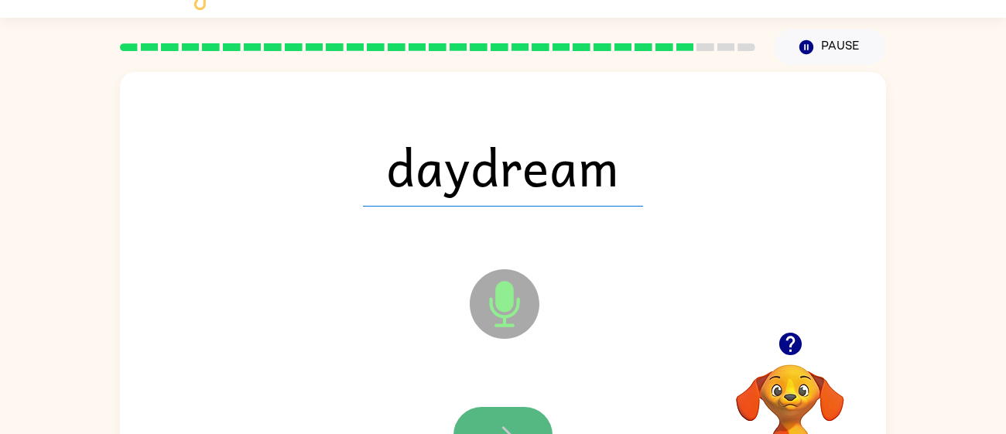
click at [524, 412] on button "button" at bounding box center [502, 435] width 99 height 56
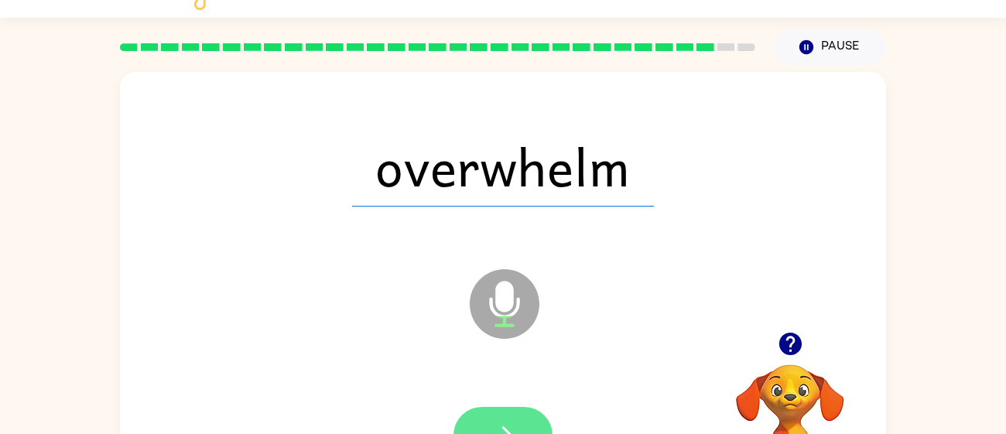
click at [518, 418] on button "button" at bounding box center [502, 435] width 99 height 56
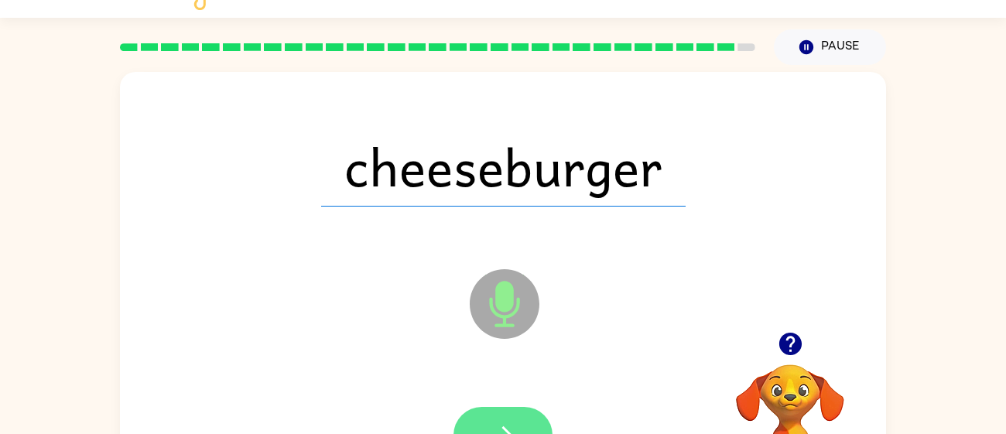
click at [502, 418] on button "button" at bounding box center [502, 435] width 99 height 56
